Goal: Navigation & Orientation: Find specific page/section

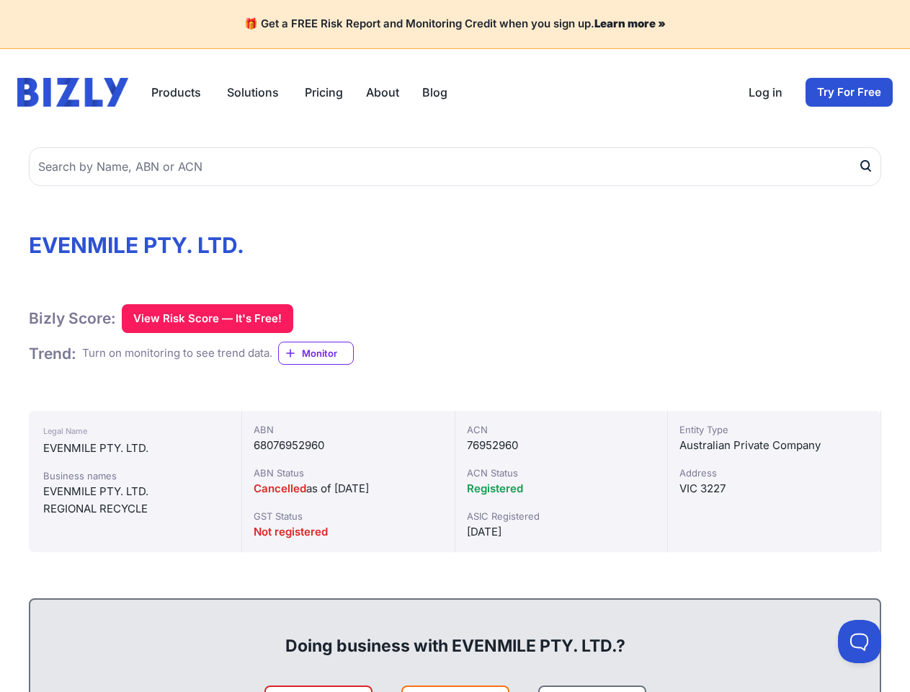
click at [177, 92] on button "Products" at bounding box center [177, 92] width 53 height 17
click at [254, 92] on button "Solutions" at bounding box center [254, 92] width 55 height 17
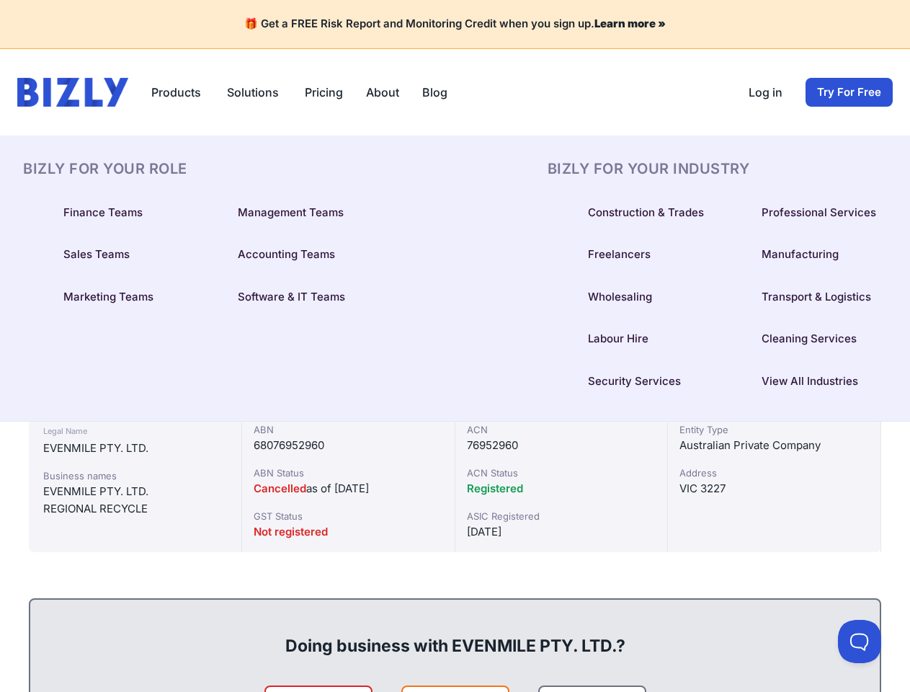
click at [455, 166] on div "BIZLY For Your Role Finance Teams Management Teams Sales Teams Accounting Teams…" at bounding box center [455, 279] width 864 height 240
click at [207, 319] on div "BIZLY For Your Role Finance Teams Management Teams Sales Teams Accounting Teams…" at bounding box center [193, 279] width 340 height 240
click at [322, 353] on div "BIZLY For Your Role Finance Teams Management Teams Sales Teams Accounting Teams…" at bounding box center [193, 279] width 340 height 240
click at [860, 641] on button at bounding box center [859, 641] width 43 height 43
